Goal: Task Accomplishment & Management: Manage account settings

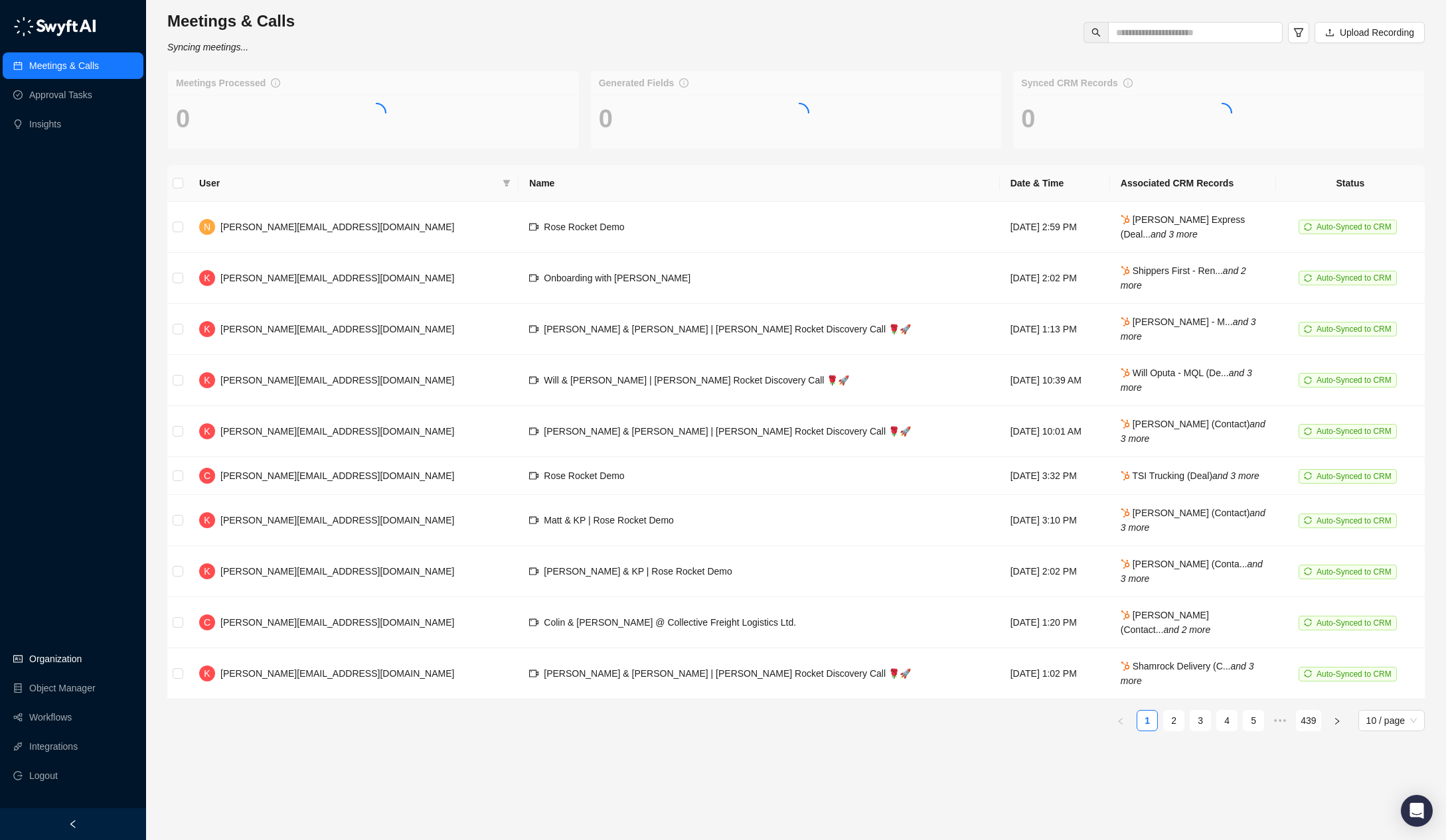
click at [64, 655] on link "Organization" at bounding box center [55, 659] width 53 height 27
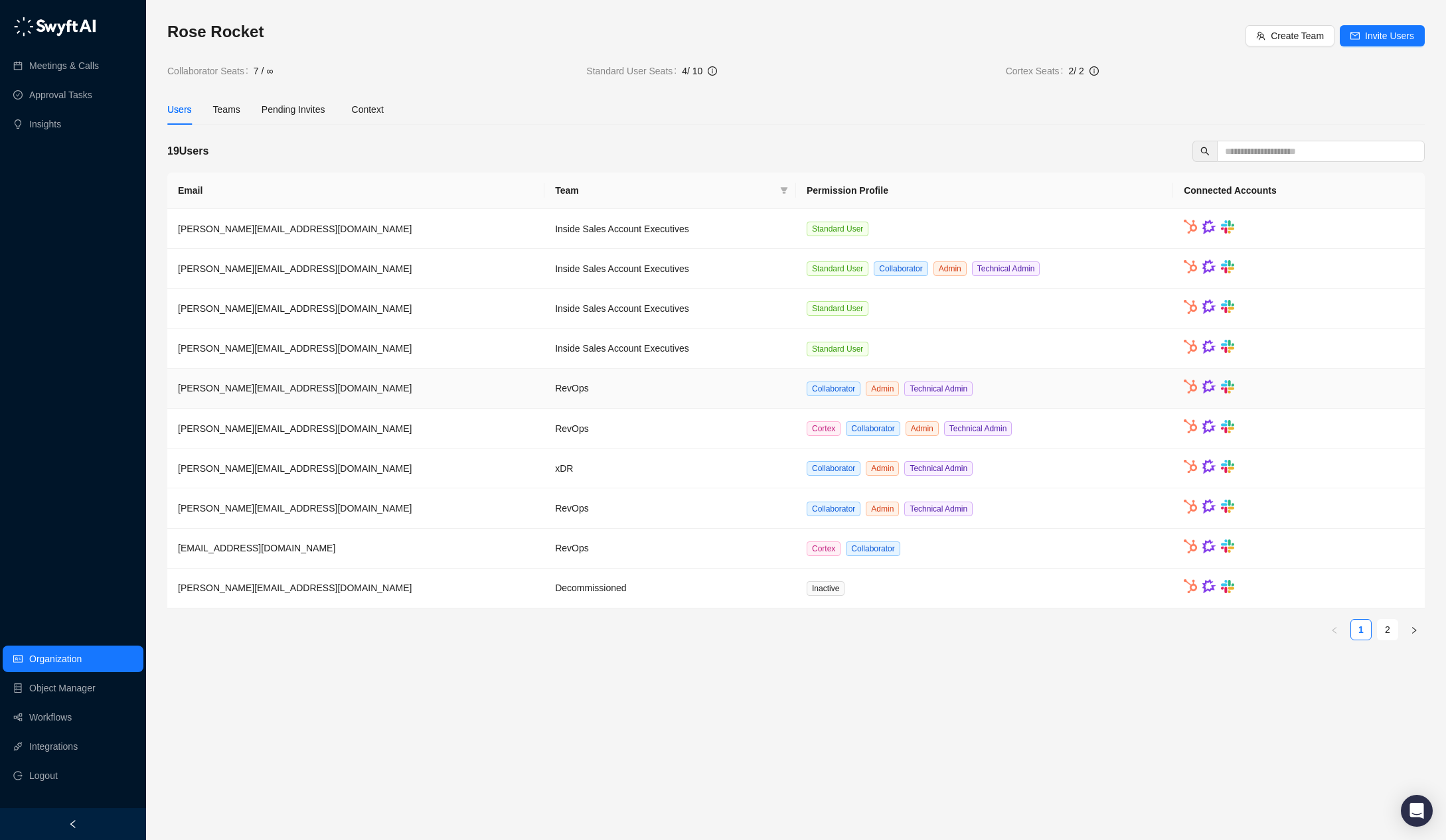
click at [636, 370] on td "RevOps" at bounding box center [670, 388] width 252 height 40
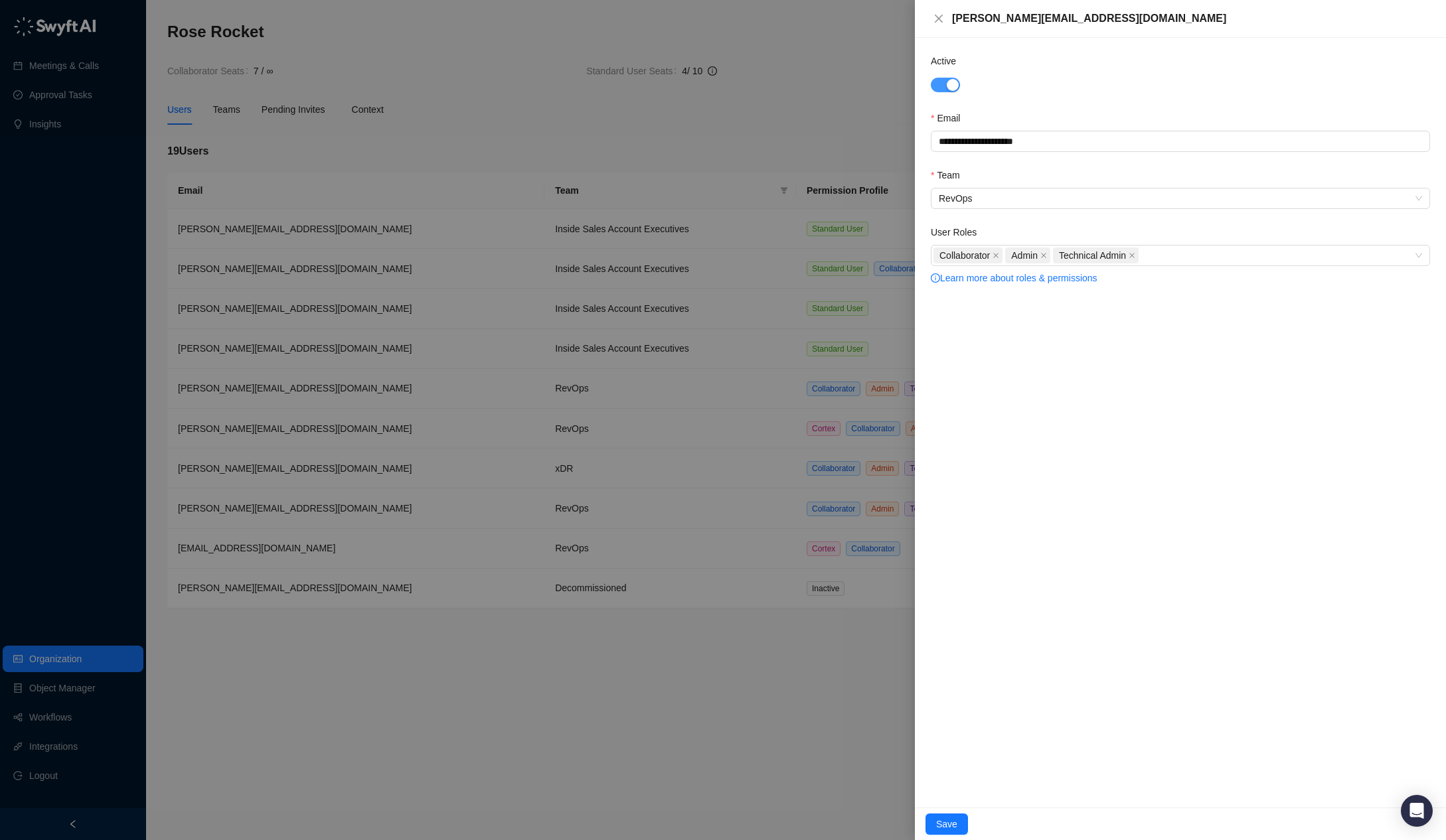
click at [949, 81] on div "button" at bounding box center [952, 85] width 12 height 12
click at [945, 824] on span "Save" at bounding box center [946, 824] width 21 height 15
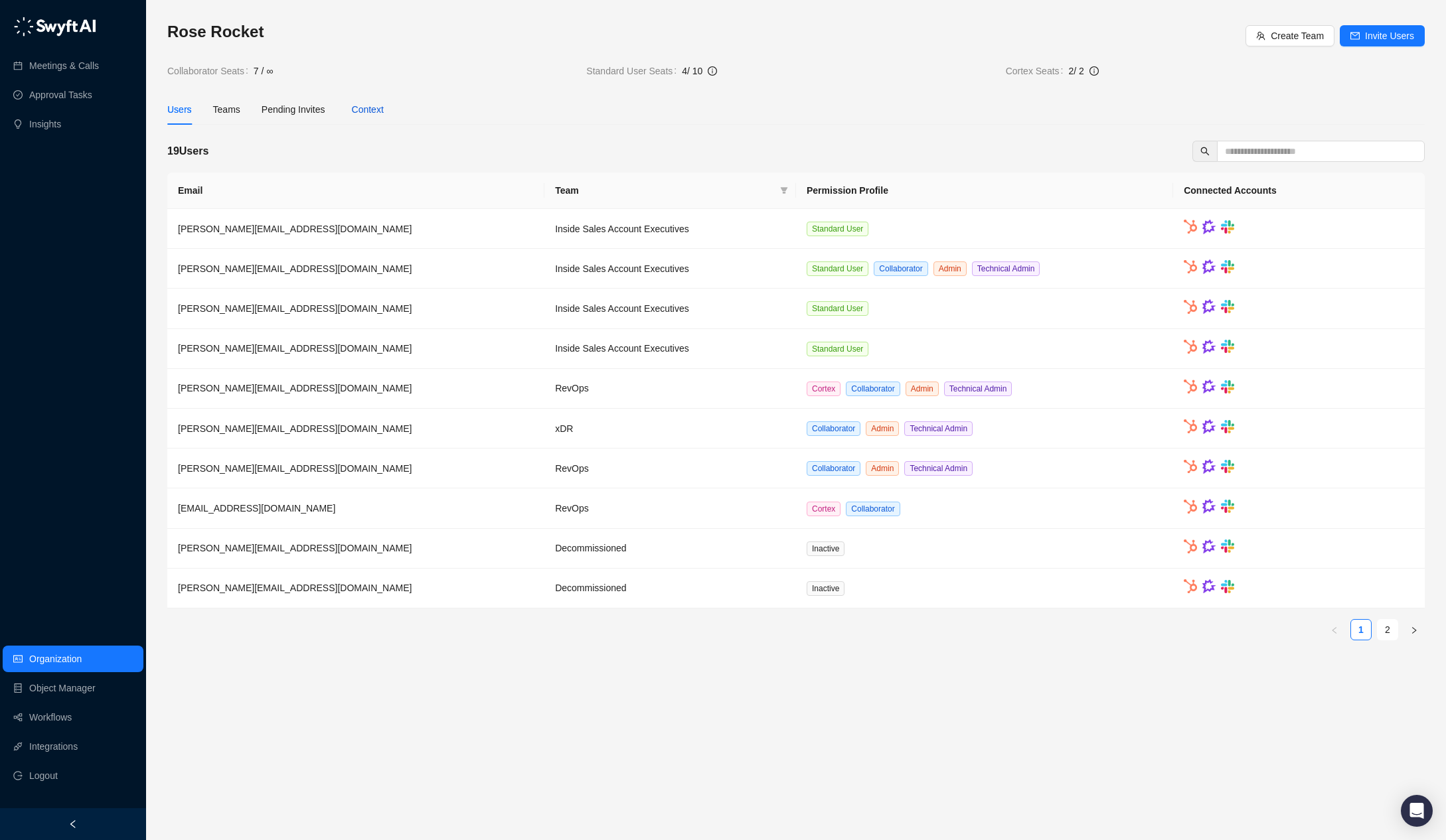
click at [368, 108] on div "Context" at bounding box center [367, 109] width 32 height 15
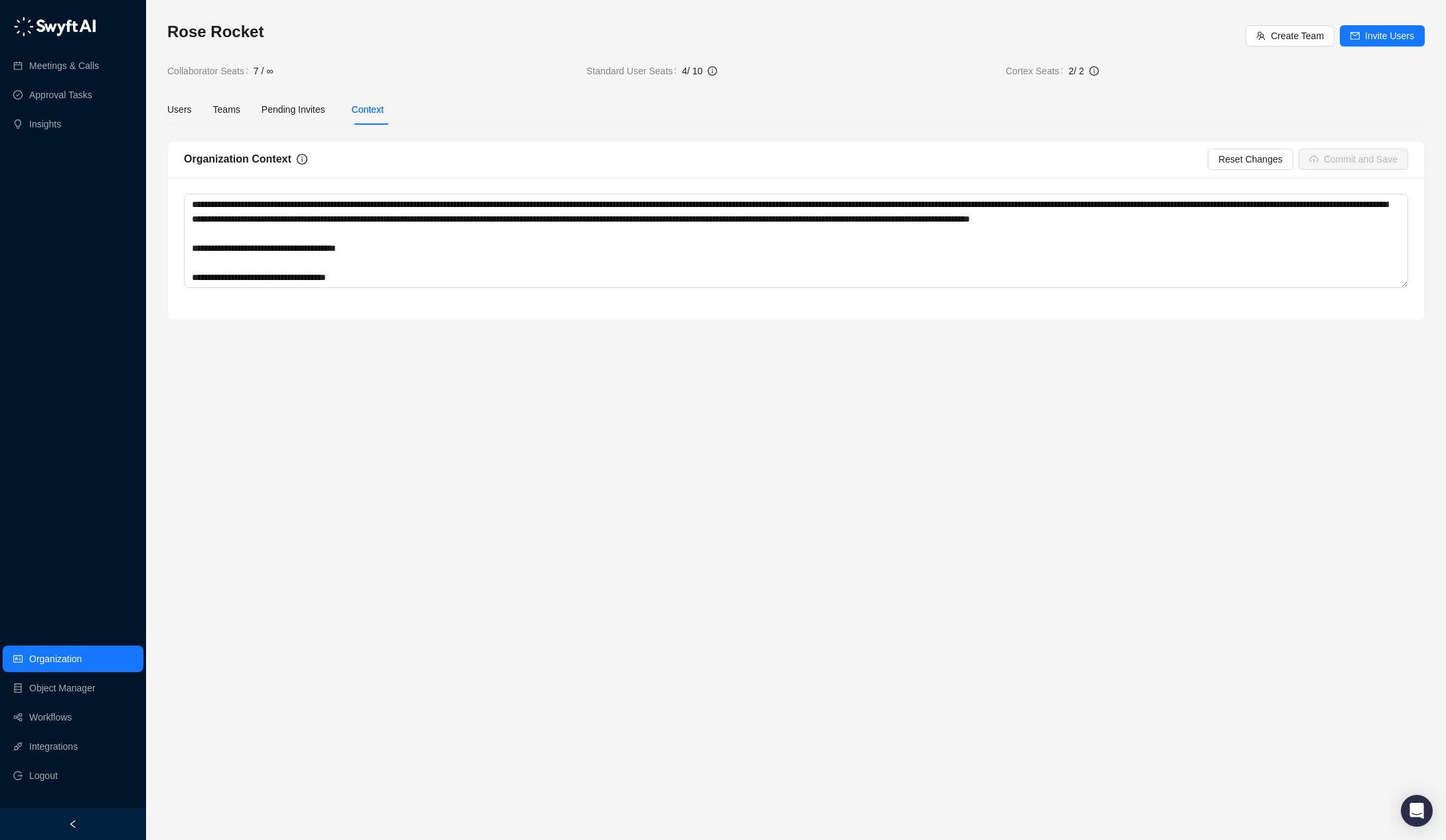
click at [300, 110] on span "Pending Invites" at bounding box center [293, 110] width 64 height 11
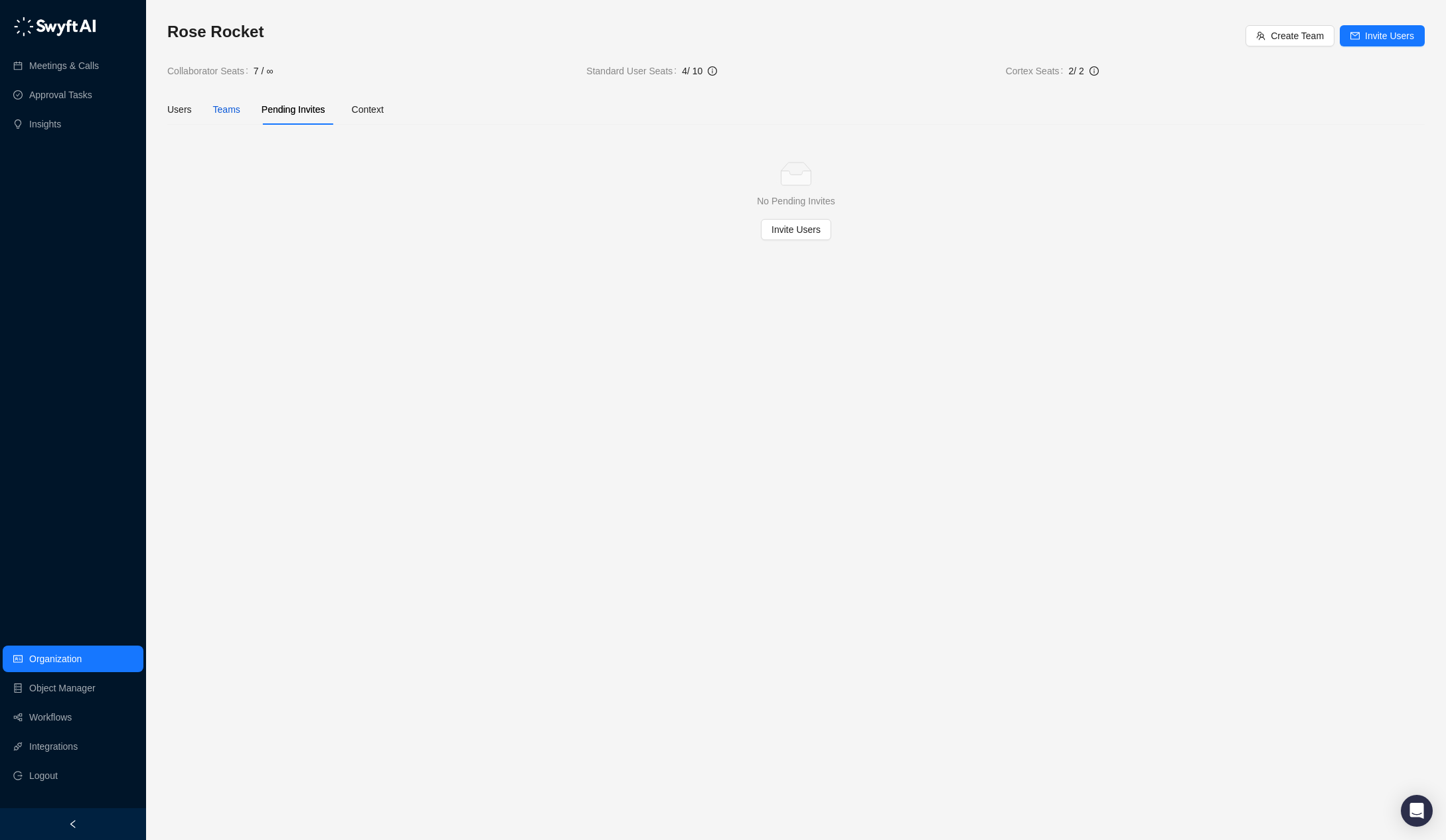
click at [231, 111] on div "Teams" at bounding box center [227, 109] width 27 height 15
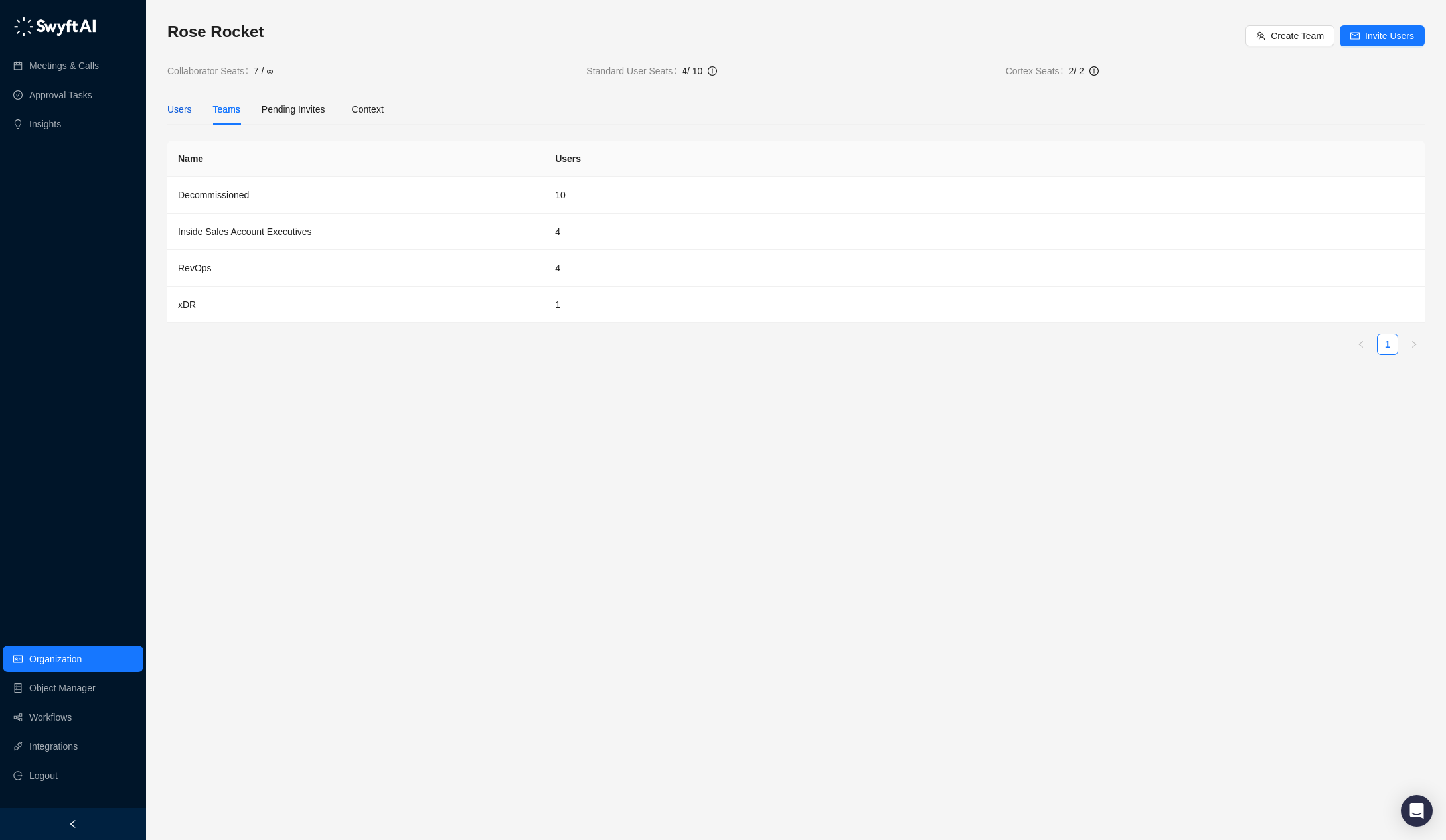
click at [179, 111] on div "Users" at bounding box center [179, 109] width 24 height 15
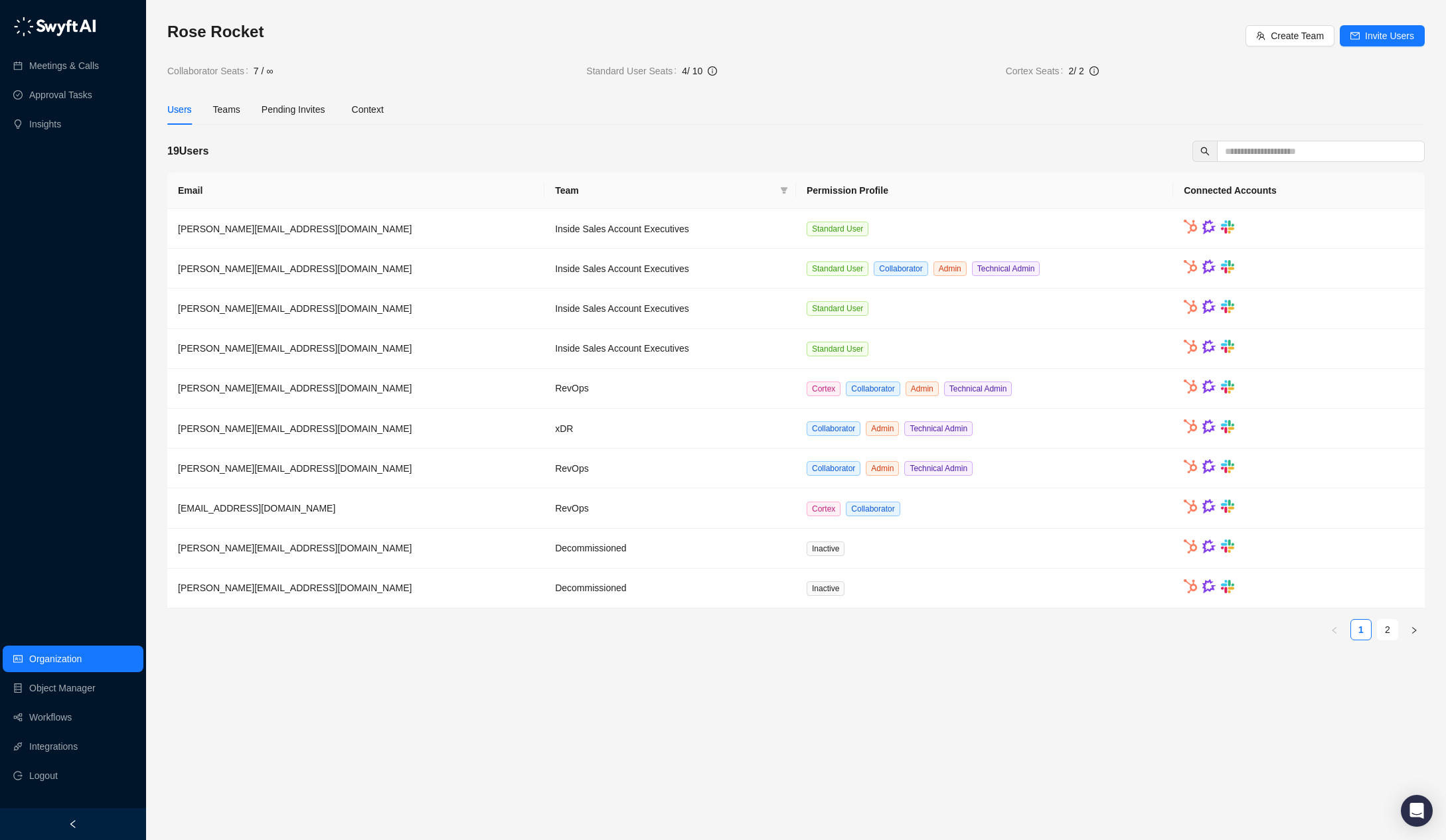
click at [522, 709] on main "Rose Rocket Create Team Invite Users Collaborator Seats 7 / ∞ Standard User Sea…" at bounding box center [796, 425] width 1257 height 808
click at [722, 555] on td "Decommissioned" at bounding box center [670, 548] width 252 height 40
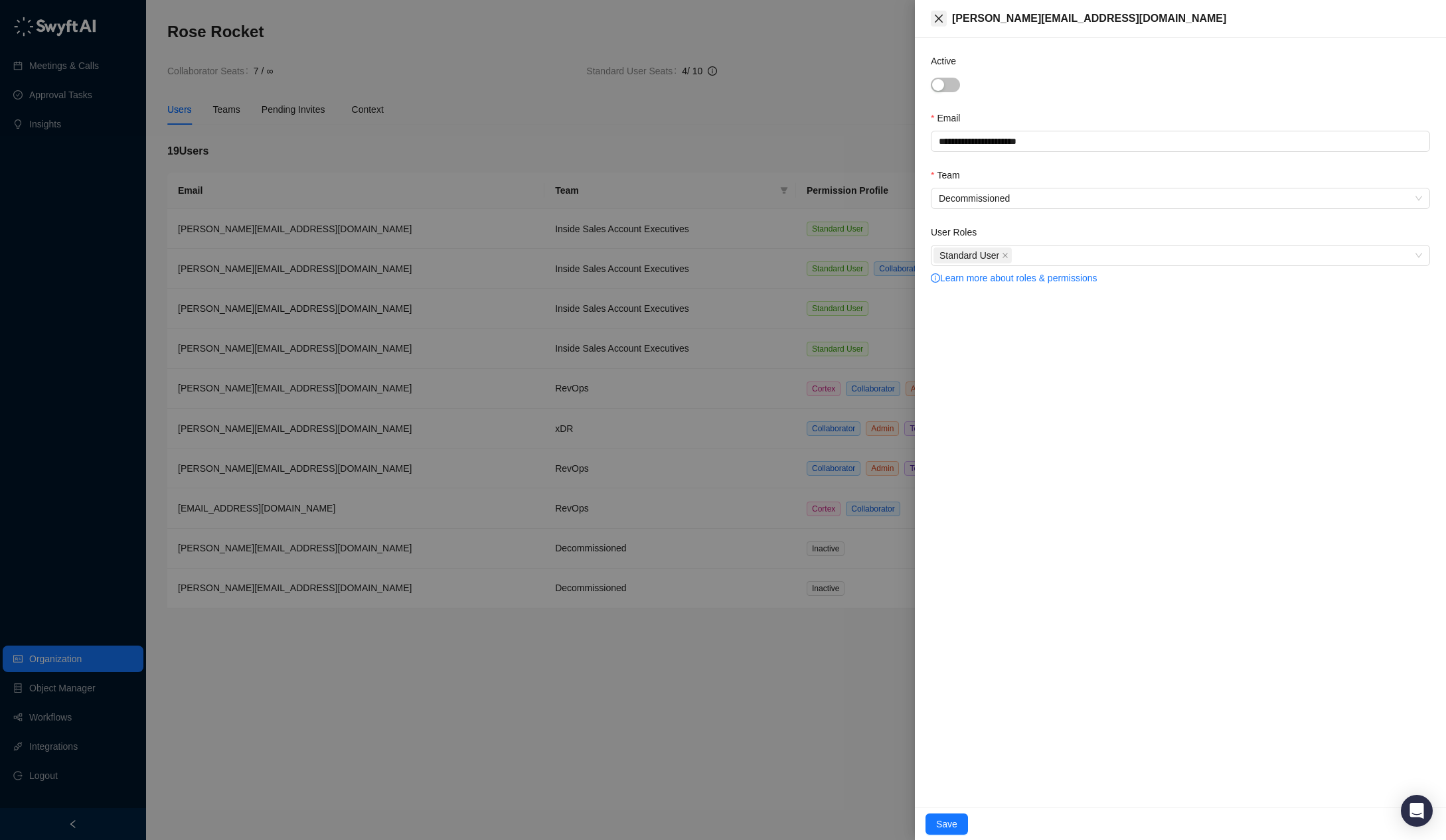
click at [934, 15] on icon "close" at bounding box center [939, 19] width 11 height 11
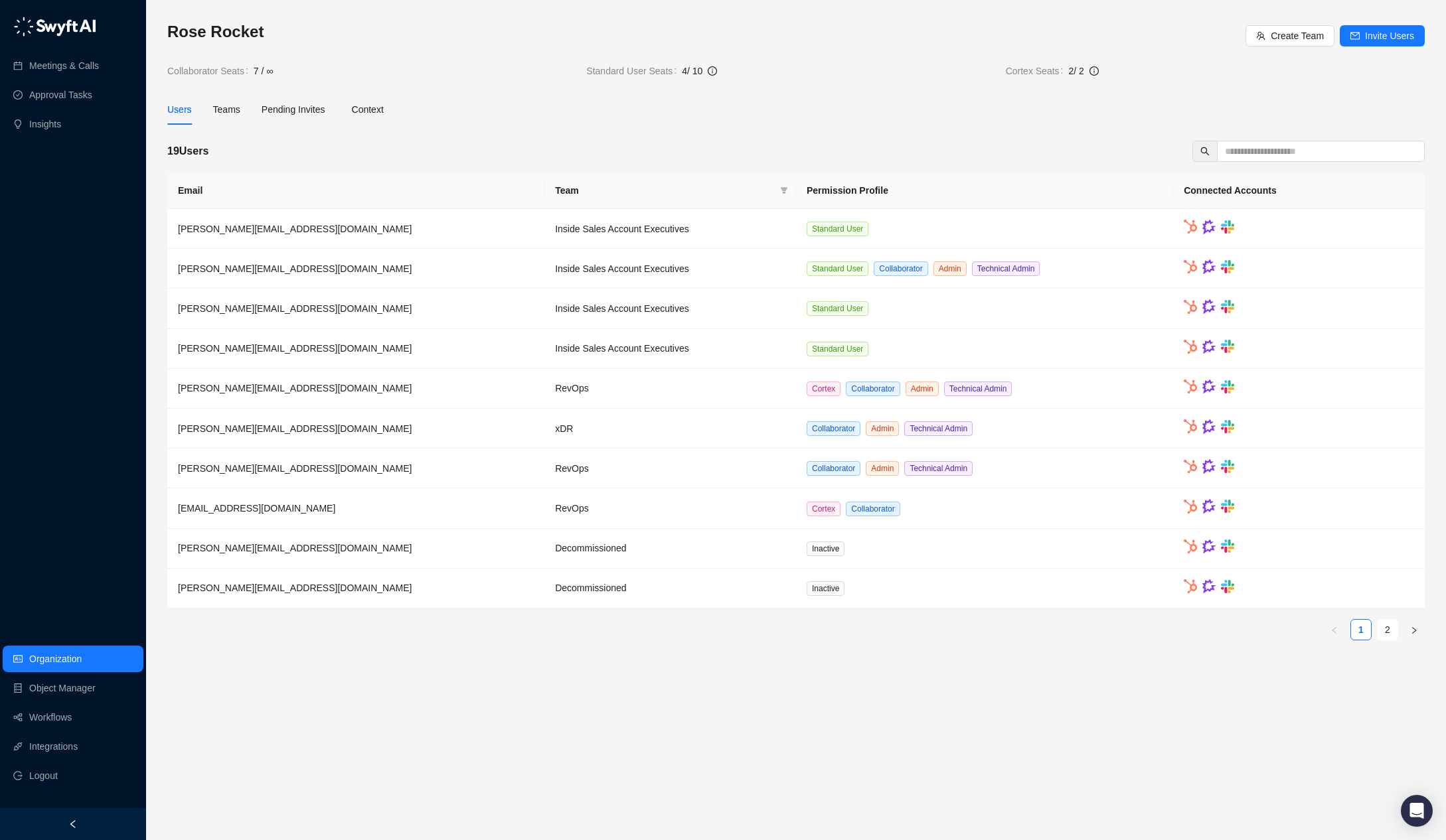
click at [1135, 92] on div "Rose Rocket Create Team Invite Users Collaborator Seats 7 / ∞ Standard User Sea…" at bounding box center [796, 336] width 1257 height 630
